Goal: Task Accomplishment & Management: Manage account settings

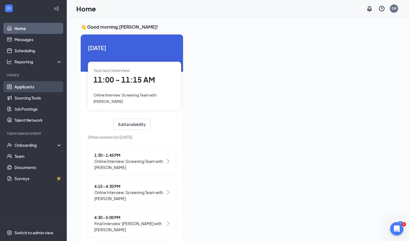
click at [27, 87] on link "Applicants" at bounding box center [38, 86] width 48 height 11
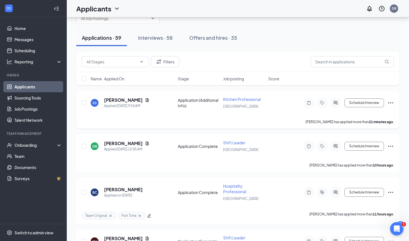
scroll to position [17, 0]
click at [201, 35] on div "Offers and hires · 35" at bounding box center [213, 37] width 48 height 7
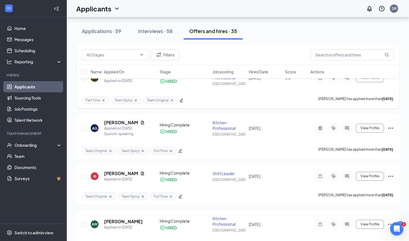
scroll to position [1231, 0]
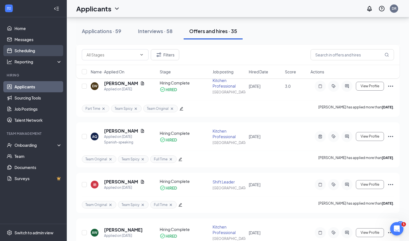
click at [35, 53] on link "Scheduling" at bounding box center [38, 50] width 48 height 11
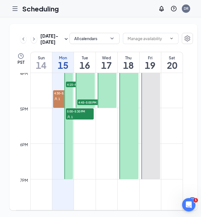
scroll to position [571, 0]
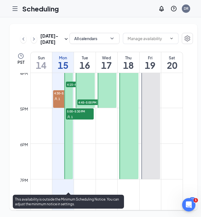
click at [89, 119] on div "1" at bounding box center [80, 117] width 28 height 6
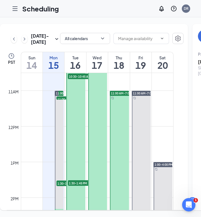
scroll to position [345, 0]
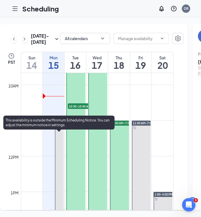
click at [61, 132] on span "11:00-11:15 AM" at bounding box center [71, 129] width 28 height 6
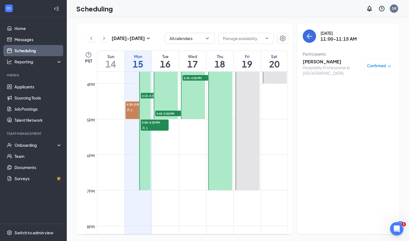
scroll to position [563, 0]
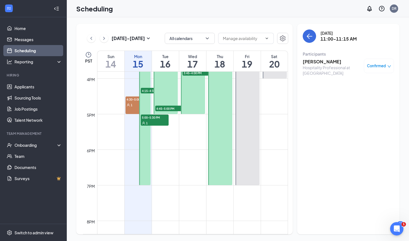
click at [201, 182] on div at bounding box center [220, 43] width 24 height 285
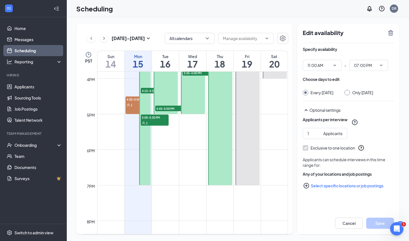
click at [201, 92] on input "Only Thursday, Sep 18" at bounding box center [347, 92] width 4 height 4
radio input "true"
radio input "false"
click at [201, 65] on span "07:00 PM" at bounding box center [368, 65] width 39 height 11
click at [201, 62] on span "11:00 AM" at bounding box center [322, 65] width 39 height 11
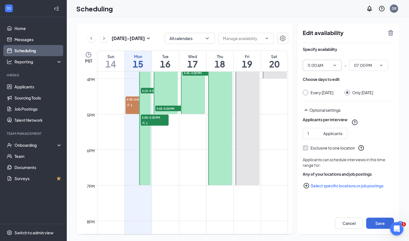
click at [201, 66] on icon "ChevronDown" at bounding box center [335, 65] width 3 height 1
click at [201, 67] on input "11:00 AM" at bounding box center [319, 65] width 23 height 6
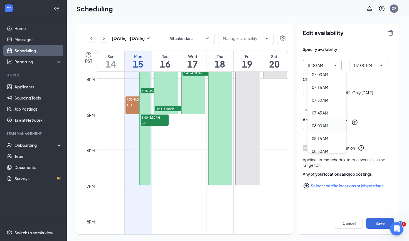
scroll to position [361, 0]
click at [201, 126] on div "08:00 AM" at bounding box center [320, 125] width 16 height 6
type input "08:00 AM"
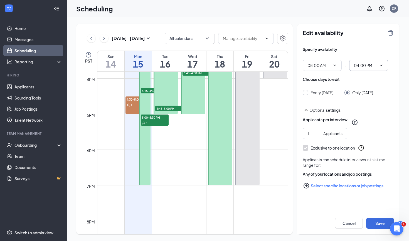
click at [201, 65] on span at bounding box center [381, 65] width 6 height 4
click at [201, 67] on input "04:00 PM" at bounding box center [365, 65] width 23 height 6
click at [201, 81] on div "01:00 PM" at bounding box center [366, 80] width 16 height 6
type input "01:00 PM"
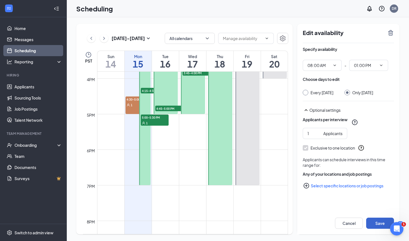
click at [201, 217] on button "Save" at bounding box center [380, 223] width 28 height 11
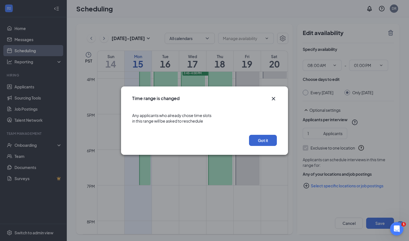
click at [201, 142] on button "Got it" at bounding box center [263, 140] width 28 height 11
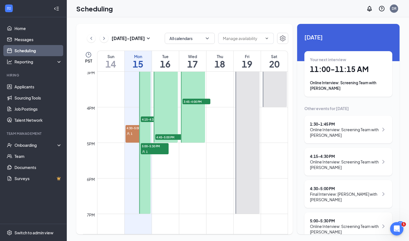
scroll to position [531, 0]
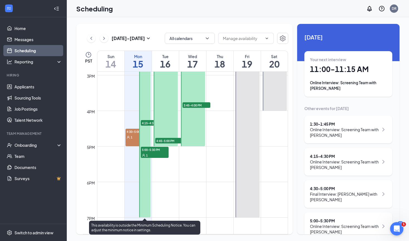
click at [143, 157] on icon "User" at bounding box center [143, 155] width 3 height 3
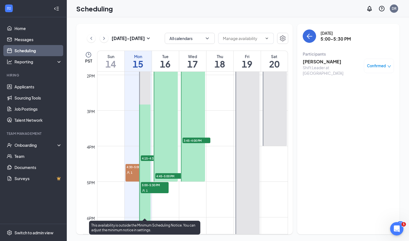
scroll to position [492, 0]
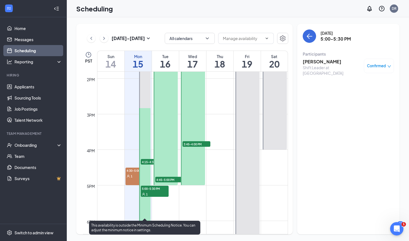
click at [143, 162] on span "4:15-4:30 PM" at bounding box center [155, 162] width 28 height 6
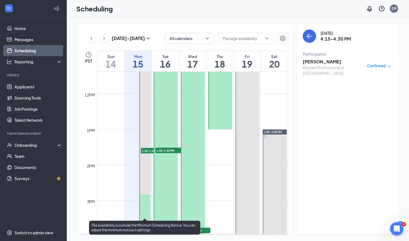
scroll to position [397, 0]
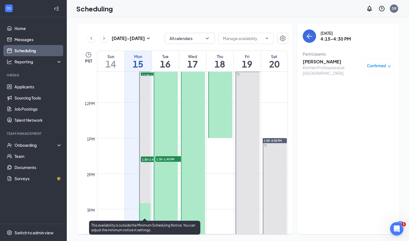
click at [145, 158] on span "1:30-1:45 PM" at bounding box center [155, 160] width 28 height 6
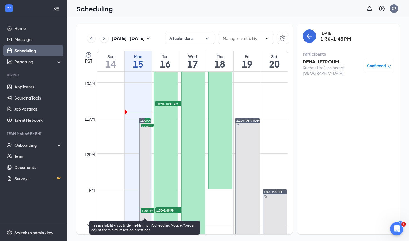
scroll to position [290, 0]
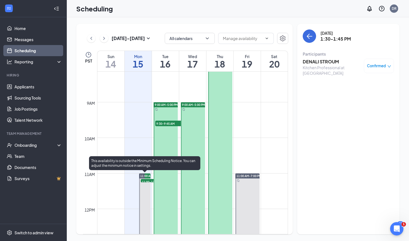
click at [147, 180] on span "11:00-11:15 AM" at bounding box center [155, 182] width 28 height 6
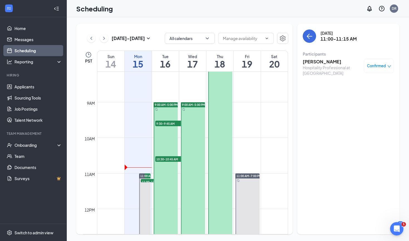
click at [201, 61] on h3 "[PERSON_NAME]" at bounding box center [332, 62] width 58 height 6
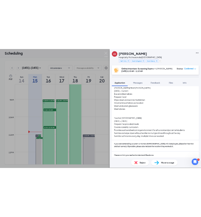
scroll to position [456, 0]
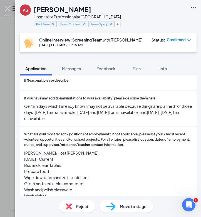
click at [6, 10] on img at bounding box center [7, 11] width 7 height 11
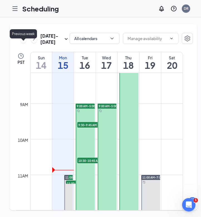
click at [23, 40] on icon "ChevronLeft" at bounding box center [24, 38] width 2 height 3
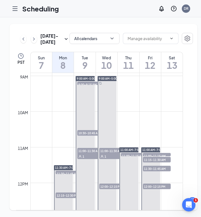
scroll to position [356, 0]
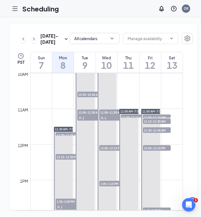
click at [154, 120] on span "11:00-11:15 AM" at bounding box center [157, 117] width 28 height 6
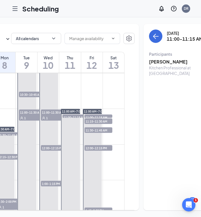
scroll to position [0, 59]
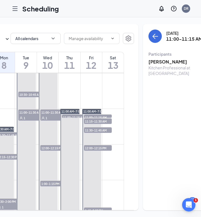
click at [162, 61] on h3 "Antonio Ponce" at bounding box center [178, 62] width 58 height 6
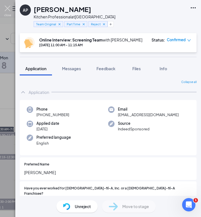
click at [8, 10] on img at bounding box center [7, 11] width 7 height 11
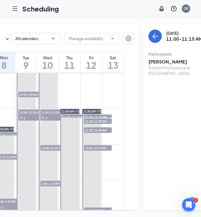
click at [91, 124] on span "11:15-11:30 AM" at bounding box center [98, 121] width 28 height 6
click at [157, 60] on h3 "Luis Jimenez" at bounding box center [178, 62] width 58 height 6
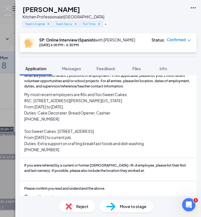
scroll to position [483, 0]
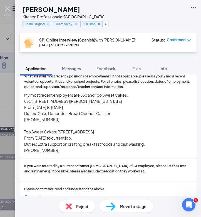
click at [8, 8] on img at bounding box center [7, 11] width 7 height 11
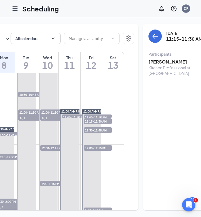
click at [90, 124] on span "11:15-11:30 AM" at bounding box center [98, 121] width 28 height 6
click at [89, 133] on span "11:30-11:45 AM" at bounding box center [98, 130] width 28 height 6
click at [155, 63] on h3 "Aaron Moon" at bounding box center [178, 62] width 58 height 6
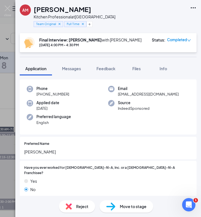
scroll to position [21, 0]
click at [7, 9] on img at bounding box center [7, 11] width 7 height 11
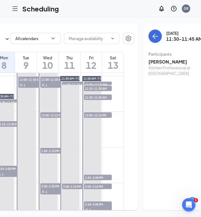
scroll to position [408, 0]
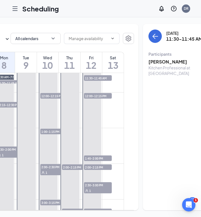
click at [101, 161] on span "1:45-2:00 PM" at bounding box center [98, 158] width 28 height 6
click at [158, 63] on h3 "Gillian Middlebrooks" at bounding box center [178, 62] width 58 height 6
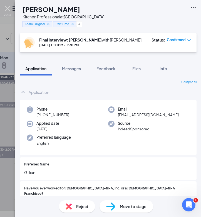
click at [8, 7] on img at bounding box center [7, 11] width 7 height 11
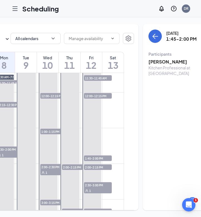
click at [90, 170] on div "2:00-2:15 PM 1" at bounding box center [98, 167] width 29 height 7
click at [156, 61] on h3 "Kendra Abbott" at bounding box center [178, 62] width 58 height 6
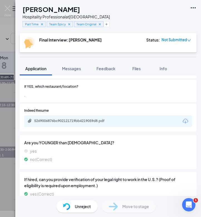
scroll to position [143, 0]
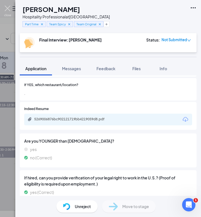
click at [9, 10] on img at bounding box center [7, 11] width 7 height 11
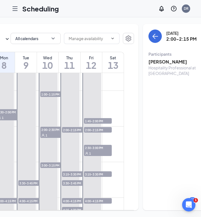
scroll to position [447, 0]
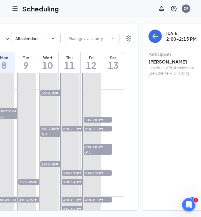
click at [105, 149] on span "2:30-3:00 PM" at bounding box center [98, 147] width 28 height 6
click at [12, 11] on icon "Hamburger" at bounding box center [15, 8] width 7 height 7
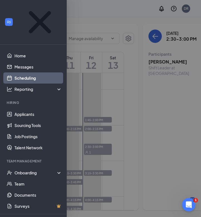
click at [108, 19] on div at bounding box center [100, 108] width 201 height 217
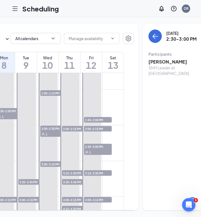
click at [159, 60] on h3 "Kimberly Simpson" at bounding box center [178, 62] width 58 height 6
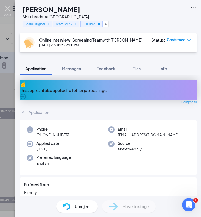
click at [6, 8] on img at bounding box center [7, 11] width 7 height 11
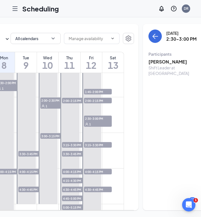
scroll to position [494, 0]
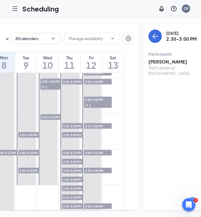
click at [100, 129] on span "3:15-3:30 PM" at bounding box center [98, 126] width 28 height 6
click at [159, 61] on h3 "Yasmeen Obeidi" at bounding box center [178, 62] width 58 height 6
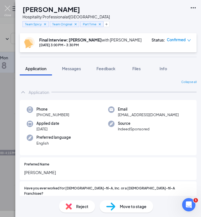
click at [7, 10] on img at bounding box center [7, 11] width 7 height 11
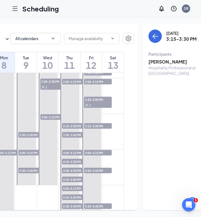
click at [100, 155] on span "4:00-4:15 PM" at bounding box center [98, 153] width 28 height 6
click at [163, 61] on h3 "Jadia Packard" at bounding box center [178, 62] width 58 height 6
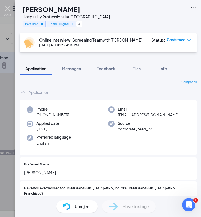
click at [5, 10] on img at bounding box center [7, 11] width 7 height 11
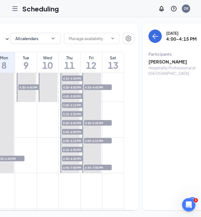
scroll to position [596, 0]
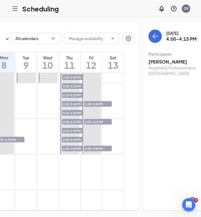
click at [102, 151] on span "6:45-7:00 PM" at bounding box center [98, 149] width 28 height 6
click at [158, 62] on h3 "Riley Bunney" at bounding box center [178, 62] width 58 height 6
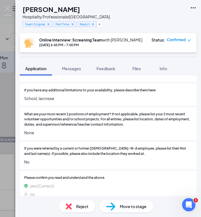
scroll to position [421, 0]
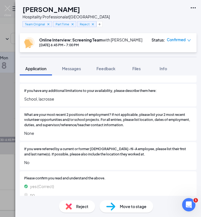
click at [74, 208] on div "Reject" at bounding box center [77, 206] width 36 height 12
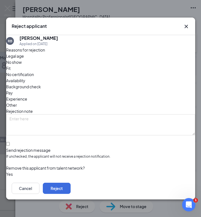
click at [14, 147] on div at bounding box center [100, 147] width 189 height 0
click at [10, 142] on input "Send rejection message If unchecked, the applicant will not receive a rejection…" at bounding box center [8, 144] width 4 height 4
checkbox input "true"
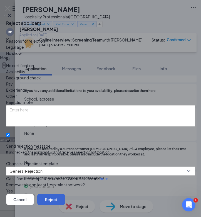
click at [65, 194] on button "Reject" at bounding box center [51, 199] width 28 height 11
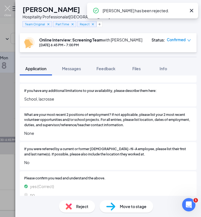
click at [7, 9] on img at bounding box center [7, 11] width 7 height 11
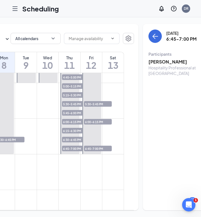
click at [103, 124] on span "6:00-6:15 PM" at bounding box center [98, 122] width 28 height 6
click at [166, 60] on h3 "Muzamil Hassan" at bounding box center [178, 62] width 58 height 6
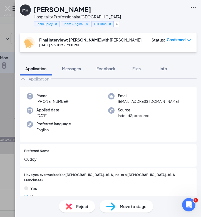
scroll to position [14, 0]
click at [6, 8] on img at bounding box center [7, 11] width 7 height 11
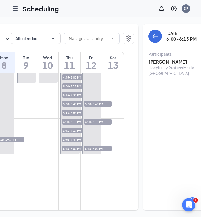
click at [99, 107] on span "5:30-5:45 PM" at bounding box center [98, 104] width 28 height 6
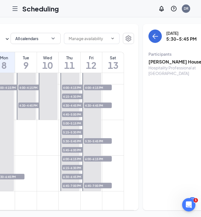
scroll to position [543, 0]
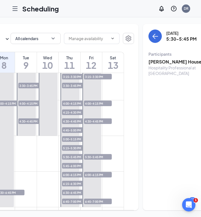
click at [161, 61] on h3 "Becker House" at bounding box center [178, 62] width 58 height 6
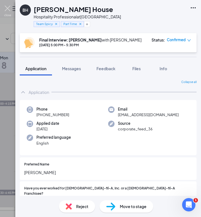
click at [7, 7] on img at bounding box center [7, 11] width 7 height 11
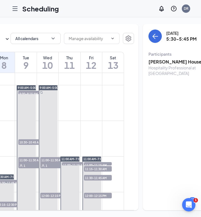
scroll to position [306, 0]
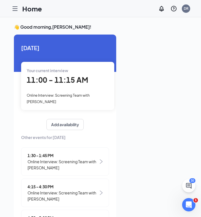
click at [17, 10] on icon "Hamburger" at bounding box center [15, 8] width 7 height 7
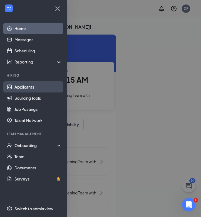
click at [22, 87] on link "Applicants" at bounding box center [38, 86] width 48 height 11
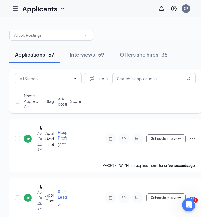
click at [17, 9] on icon "Hamburger" at bounding box center [15, 8] width 7 height 7
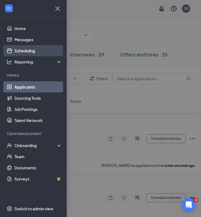
click at [30, 53] on link "Scheduling" at bounding box center [38, 50] width 48 height 11
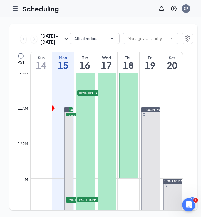
scroll to position [359, 0]
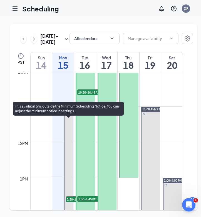
click at [68, 116] on div "11:00-11:15 AM 1" at bounding box center [79, 114] width 29 height 4
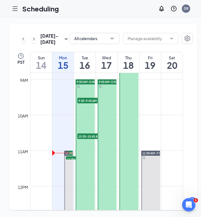
scroll to position [314, 0]
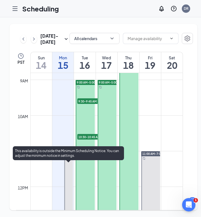
click at [73, 162] on span "11:00-11:15 AM" at bounding box center [80, 160] width 28 height 6
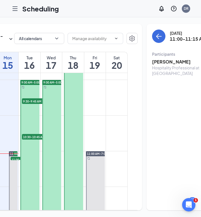
scroll to position [0, 61]
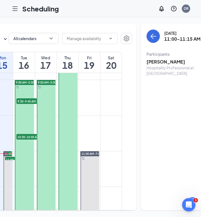
click at [154, 62] on h3 "[PERSON_NAME]" at bounding box center [176, 62] width 58 height 6
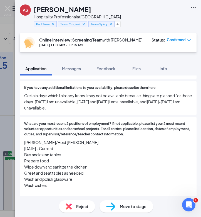
scroll to position [471, 0]
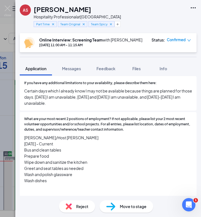
click at [123, 204] on span "Move to stage" at bounding box center [133, 206] width 27 height 6
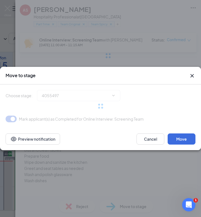
type input "Final Interview: [PERSON_NAME] (next stage)"
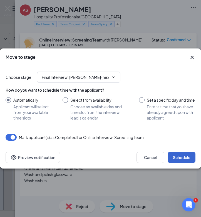
click at [187, 163] on button "Schedule" at bounding box center [182, 157] width 28 height 11
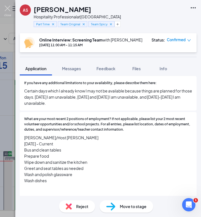
click at [9, 9] on img at bounding box center [7, 11] width 7 height 11
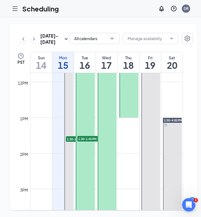
scroll to position [422, 0]
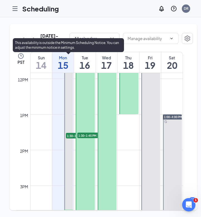
click at [74, 138] on span "1:30-1:45 PM" at bounding box center [80, 136] width 28 height 6
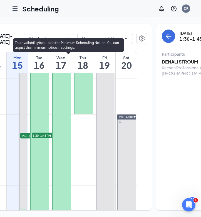
scroll to position [0, 63]
